Goal: Information Seeking & Learning: Learn about a topic

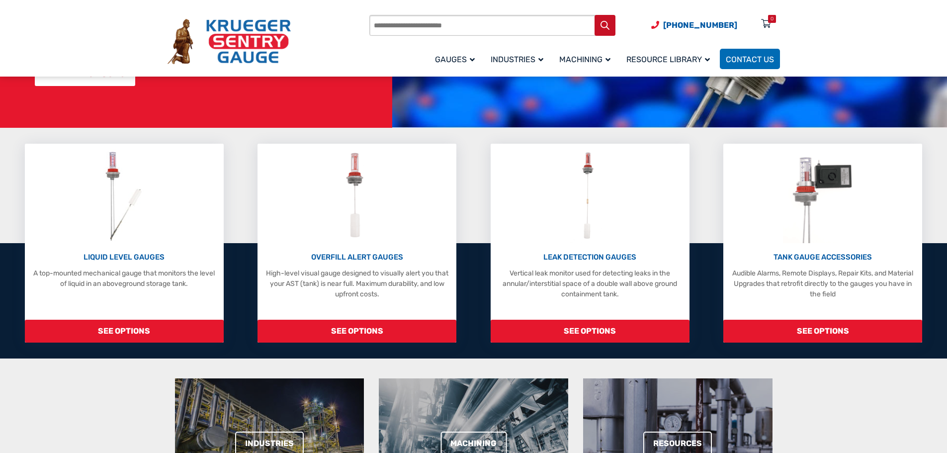
scroll to position [199, 0]
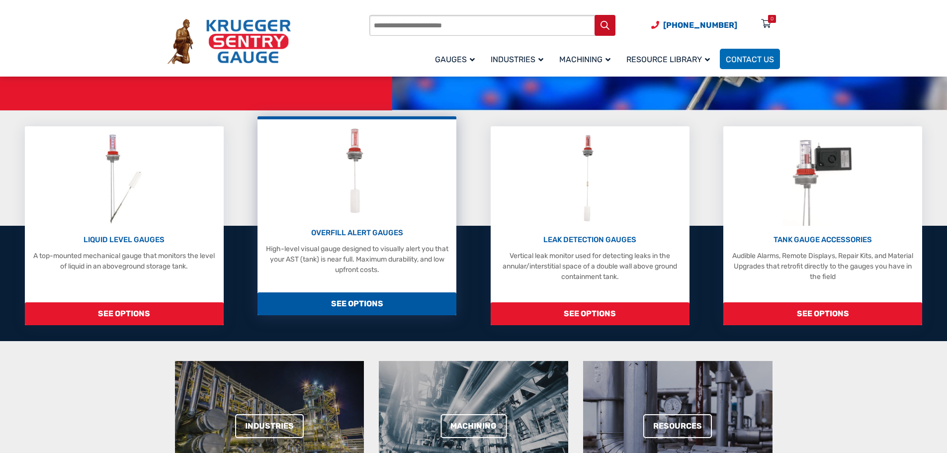
click at [355, 255] on p "High-level visual gauge designed to visually alert you that your AST (tank) is …" at bounding box center [357, 259] width 189 height 31
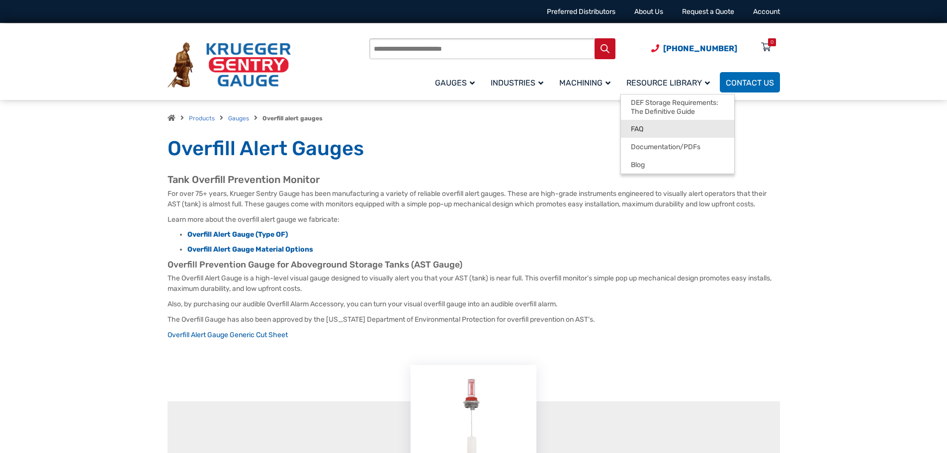
click at [635, 126] on span "FAQ" at bounding box center [637, 129] width 12 height 9
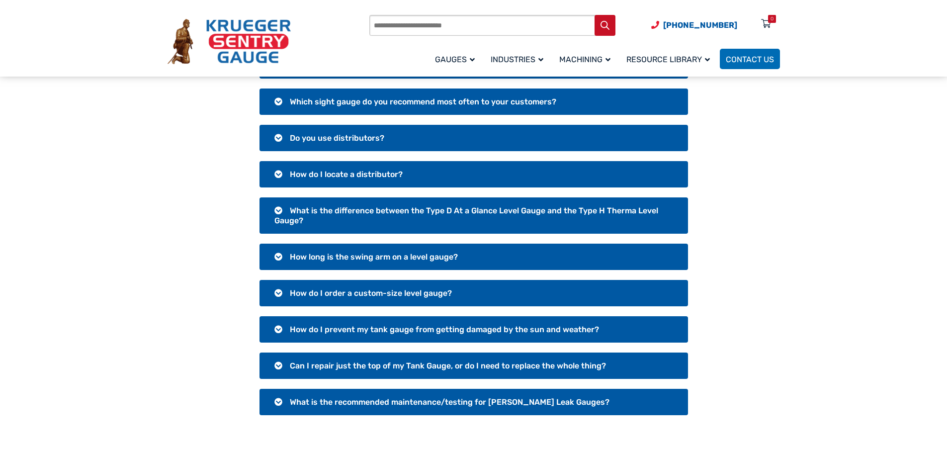
scroll to position [149, 0]
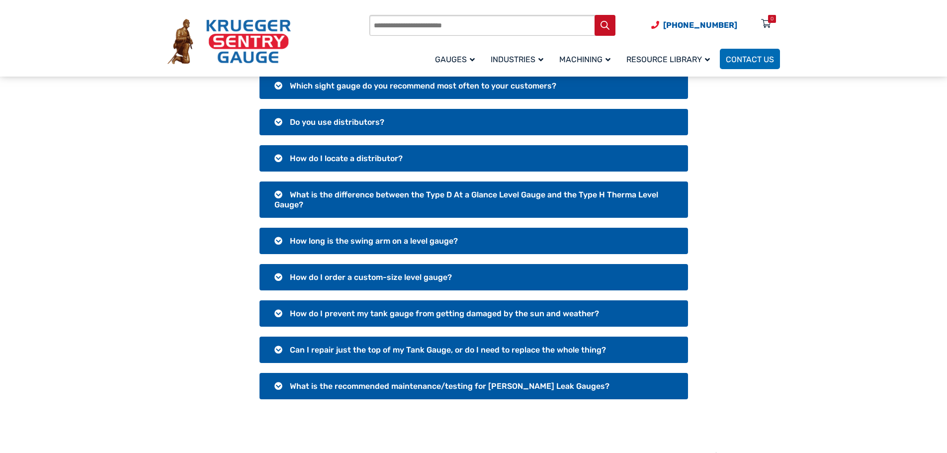
click at [280, 310] on h3 "How do I prevent my tank gauge from getting damaged by the sun and weather?" at bounding box center [474, 313] width 429 height 26
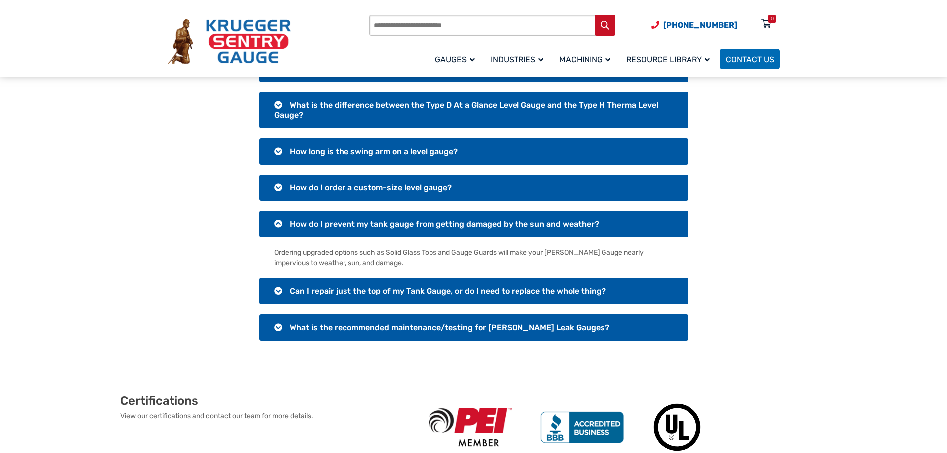
scroll to position [249, 0]
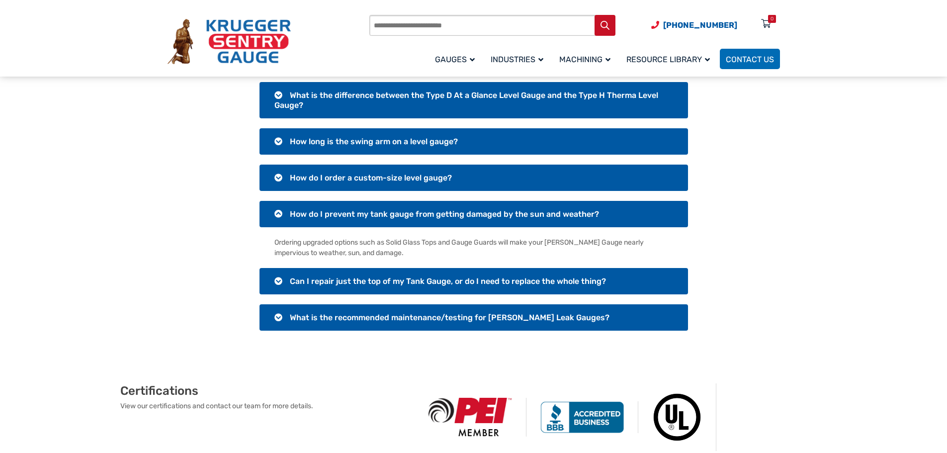
click at [279, 276] on h3 "Can I repair just the top of my Tank Gauge, or do I need to replace the whole t…" at bounding box center [474, 281] width 429 height 26
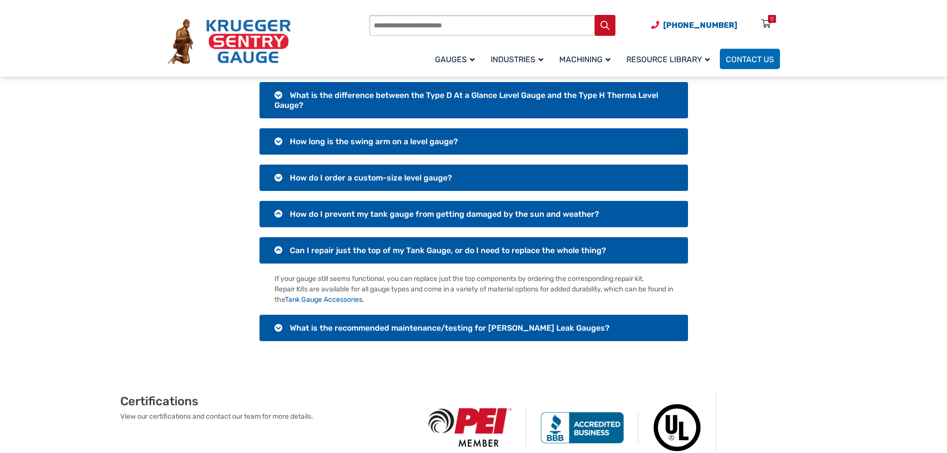
click at [281, 324] on h3 "What is the recommended maintenance/testing for Krueger Leak Gauges?" at bounding box center [474, 328] width 429 height 26
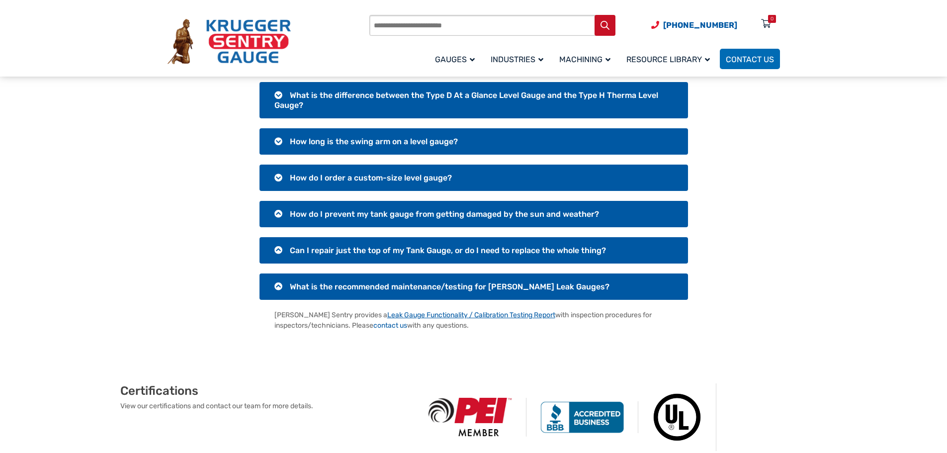
click at [427, 311] on link "Leak Gauge Functionality / Calibration Testing Report" at bounding box center [471, 315] width 168 height 8
